Goal: Find specific page/section: Find specific page/section

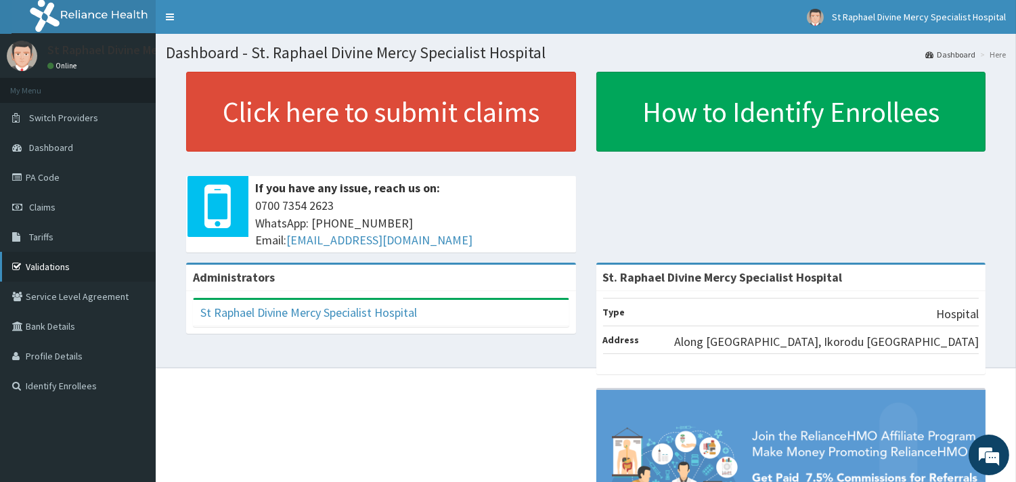
click at [57, 269] on link "Validations" at bounding box center [78, 267] width 156 height 30
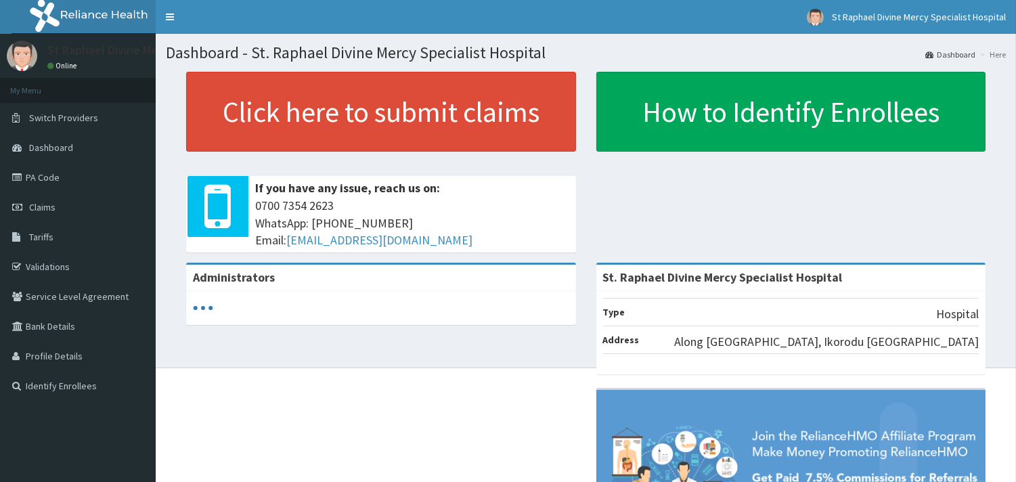
click at [49, 180] on link "PA Code" at bounding box center [78, 178] width 156 height 30
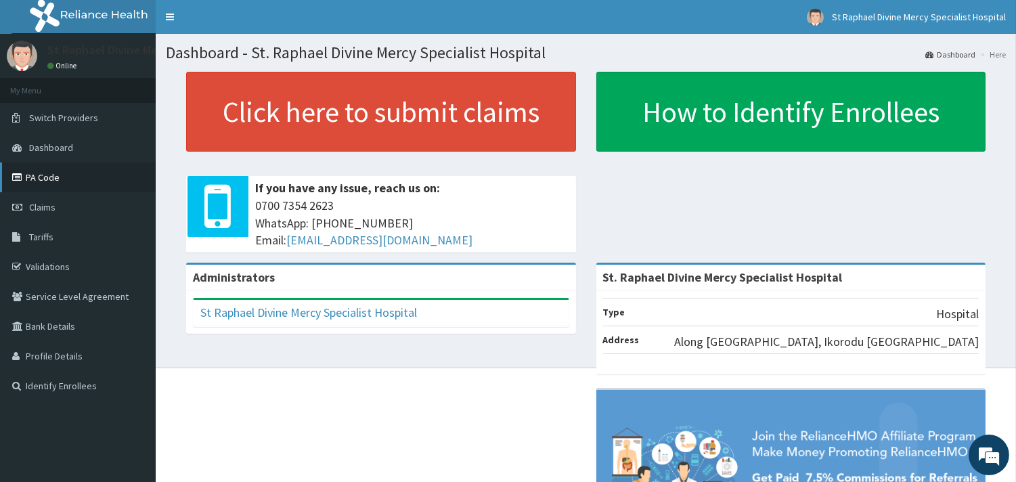
click at [33, 176] on link "PA Code" at bounding box center [78, 178] width 156 height 30
click at [43, 180] on link "PA Code" at bounding box center [78, 178] width 156 height 30
click at [46, 179] on link "PA Code" at bounding box center [78, 178] width 156 height 30
click at [54, 175] on link "PA Code" at bounding box center [78, 178] width 156 height 30
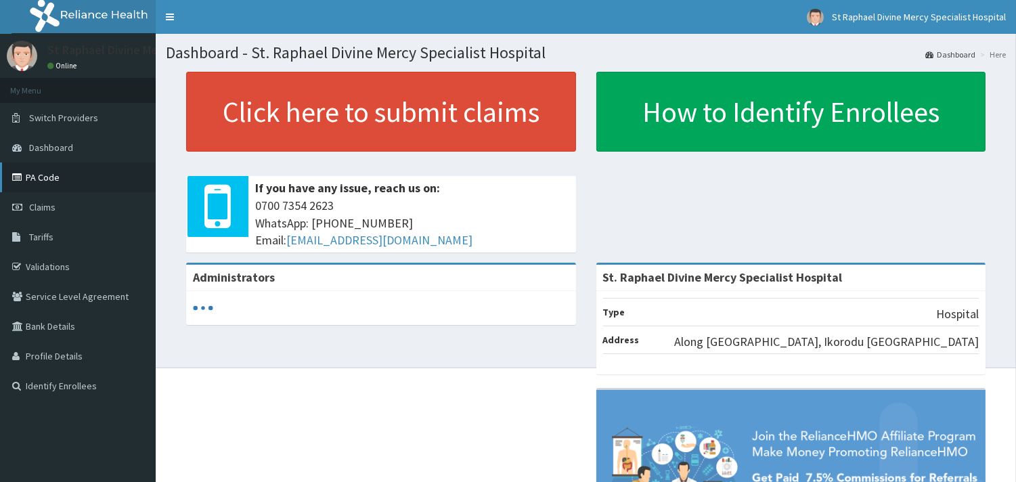
click at [47, 181] on link "PA Code" at bounding box center [78, 178] width 156 height 30
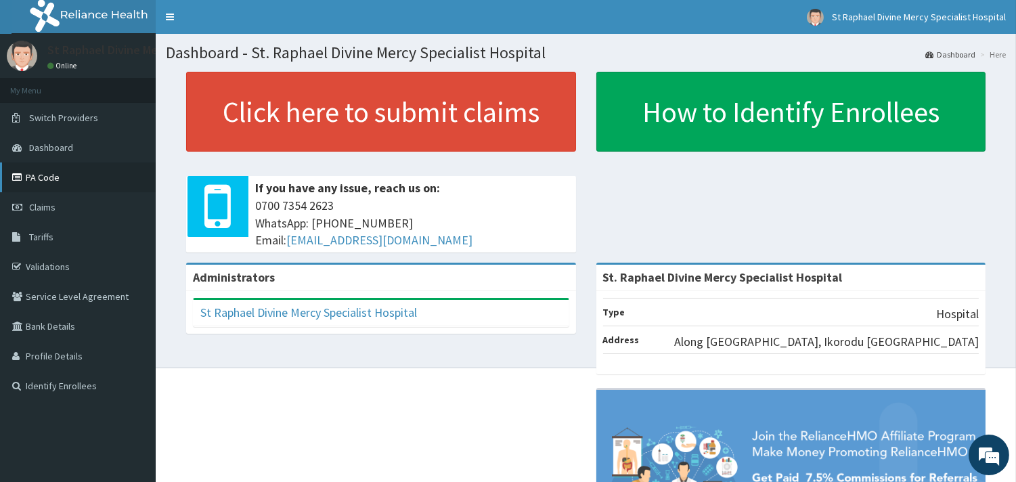
click at [49, 183] on link "PA Code" at bounding box center [78, 178] width 156 height 30
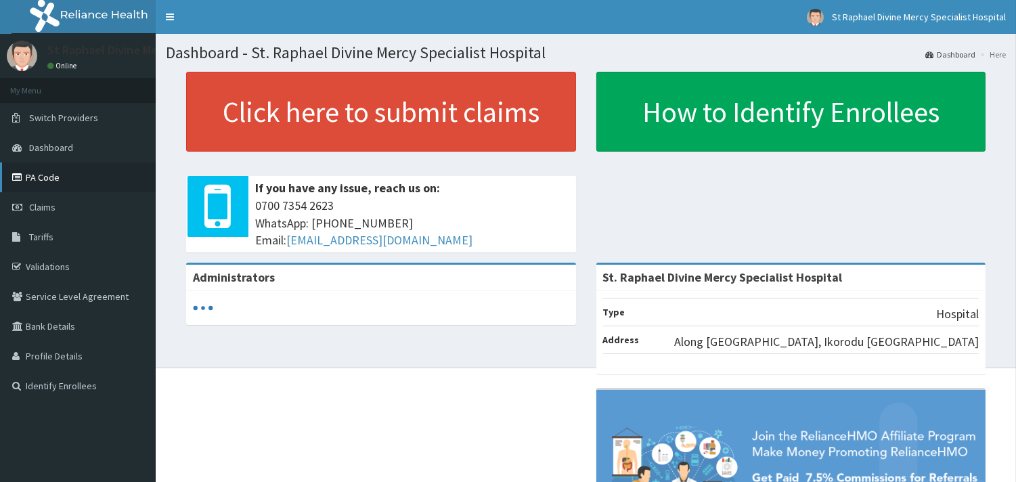
click at [49, 180] on link "PA Code" at bounding box center [78, 178] width 156 height 30
click at [43, 170] on link "PA Code" at bounding box center [78, 178] width 156 height 30
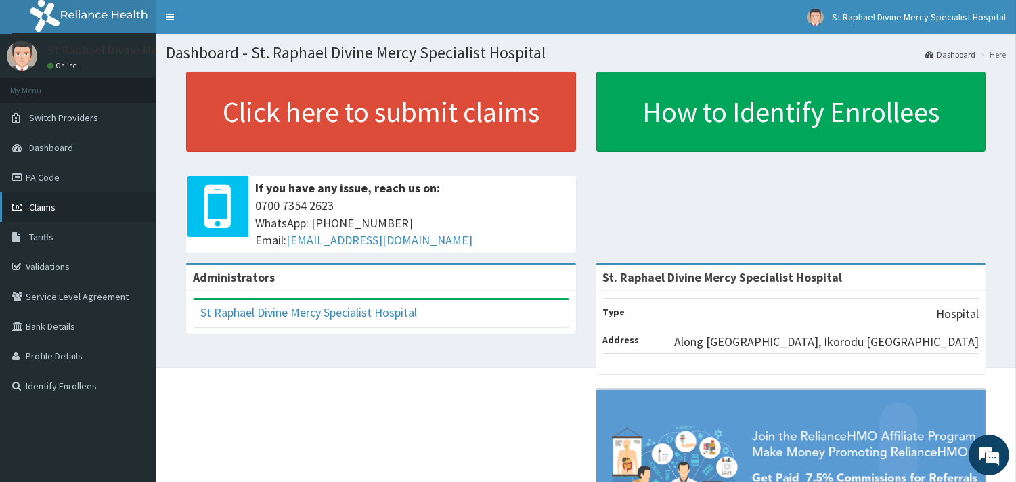
click at [63, 210] on link "Claims" at bounding box center [78, 207] width 156 height 30
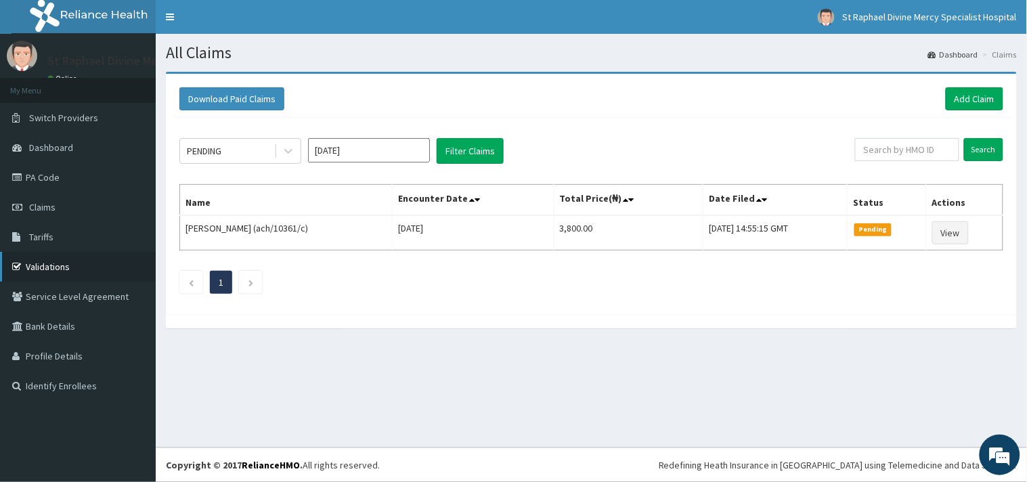
click at [48, 268] on link "Validations" at bounding box center [78, 267] width 156 height 30
click at [56, 183] on link "PA Code" at bounding box center [78, 178] width 156 height 30
click at [45, 177] on link "PA Code" at bounding box center [78, 178] width 156 height 30
click at [48, 259] on link "Validations" at bounding box center [78, 267] width 156 height 30
click at [49, 179] on link "PA Code" at bounding box center [78, 178] width 156 height 30
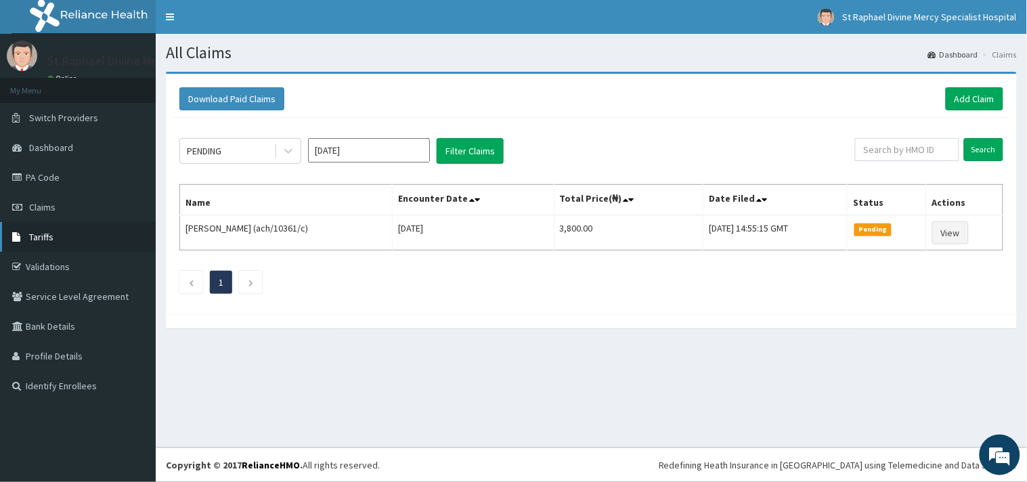
click at [43, 234] on span "Tariffs" at bounding box center [41, 237] width 24 height 12
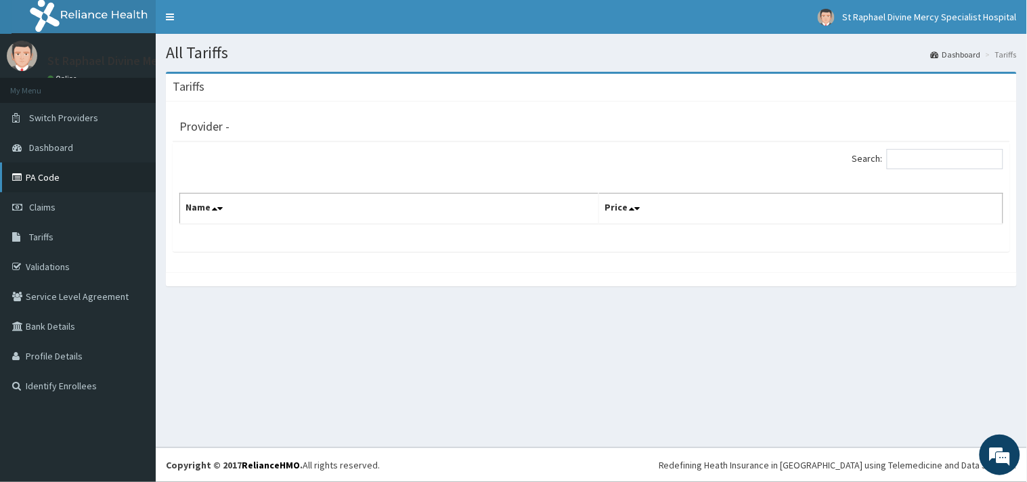
click at [35, 167] on link "PA Code" at bounding box center [78, 178] width 156 height 30
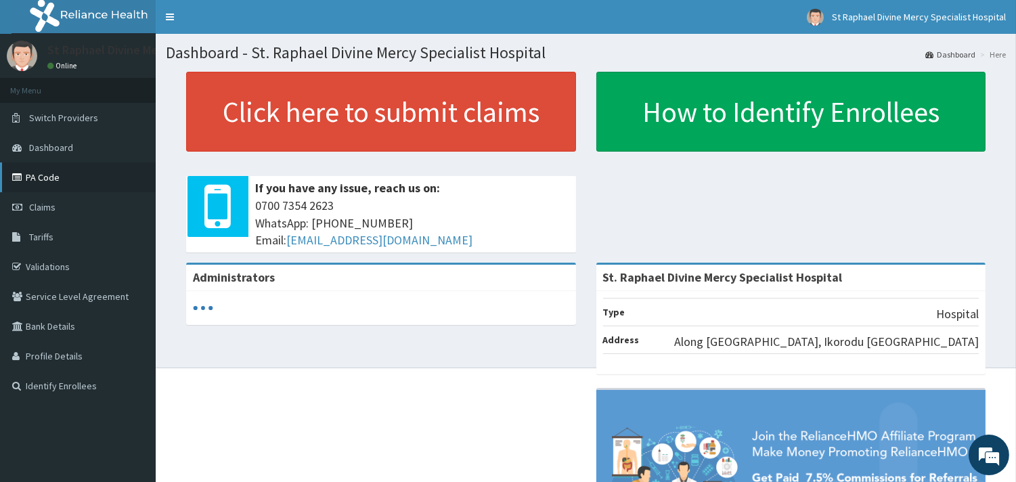
click at [54, 178] on link "PA Code" at bounding box center [78, 178] width 156 height 30
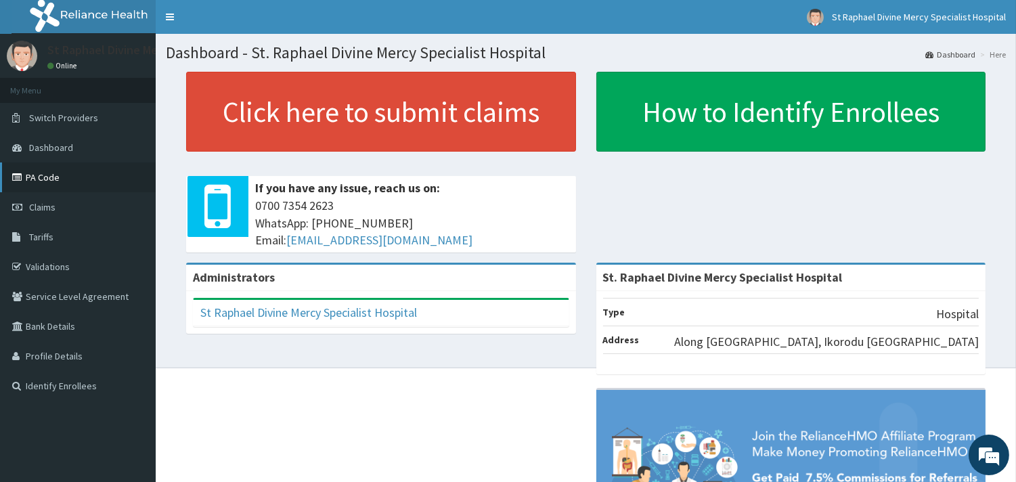
click at [53, 174] on link "PA Code" at bounding box center [78, 178] width 156 height 30
click at [37, 183] on link "PA Code" at bounding box center [78, 178] width 156 height 30
click at [43, 177] on link "PA Code" at bounding box center [78, 178] width 156 height 30
